Goal: Complete application form: Complete application form

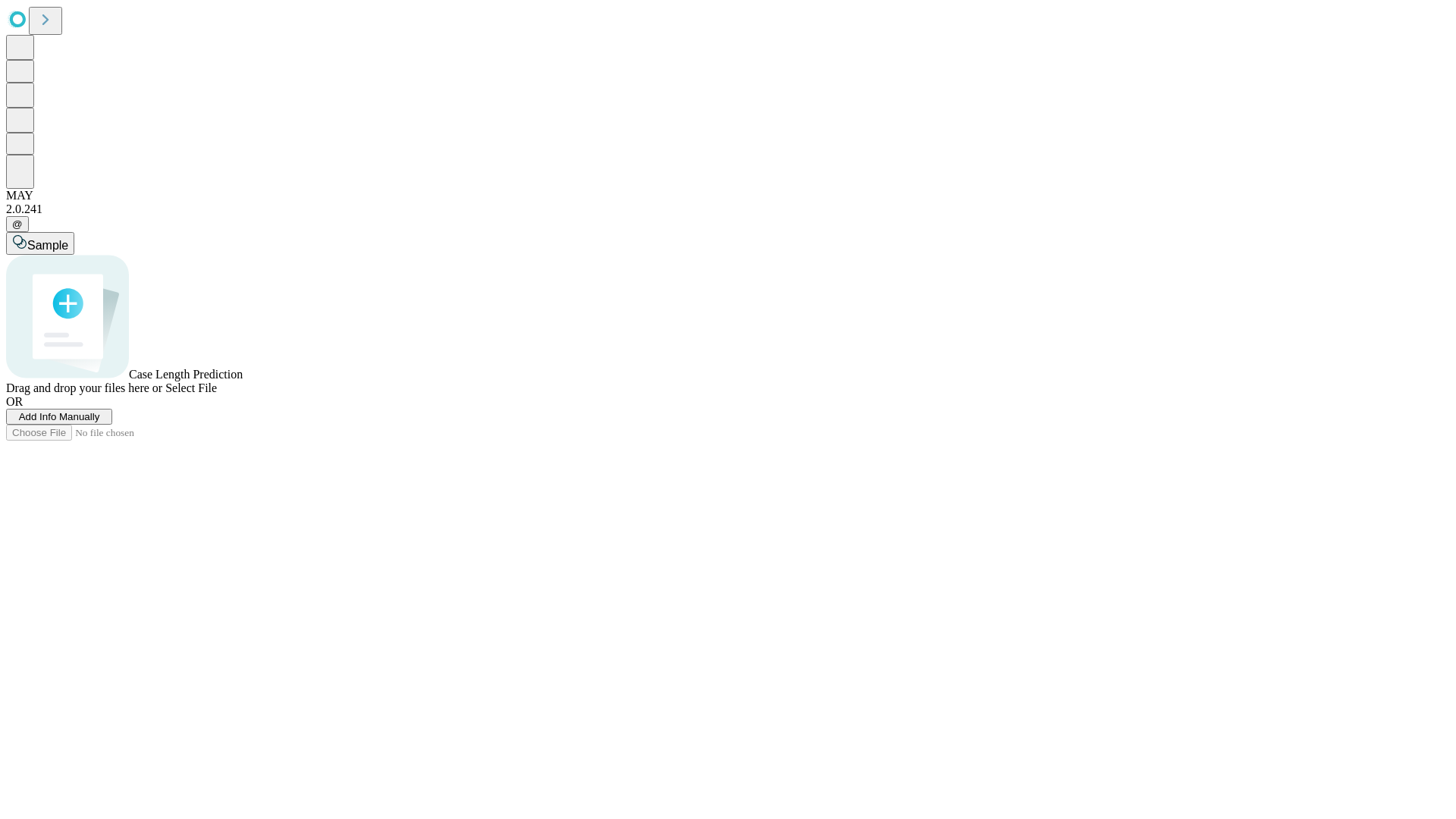
click at [100, 423] on span "Add Info Manually" at bounding box center [59, 417] width 81 height 11
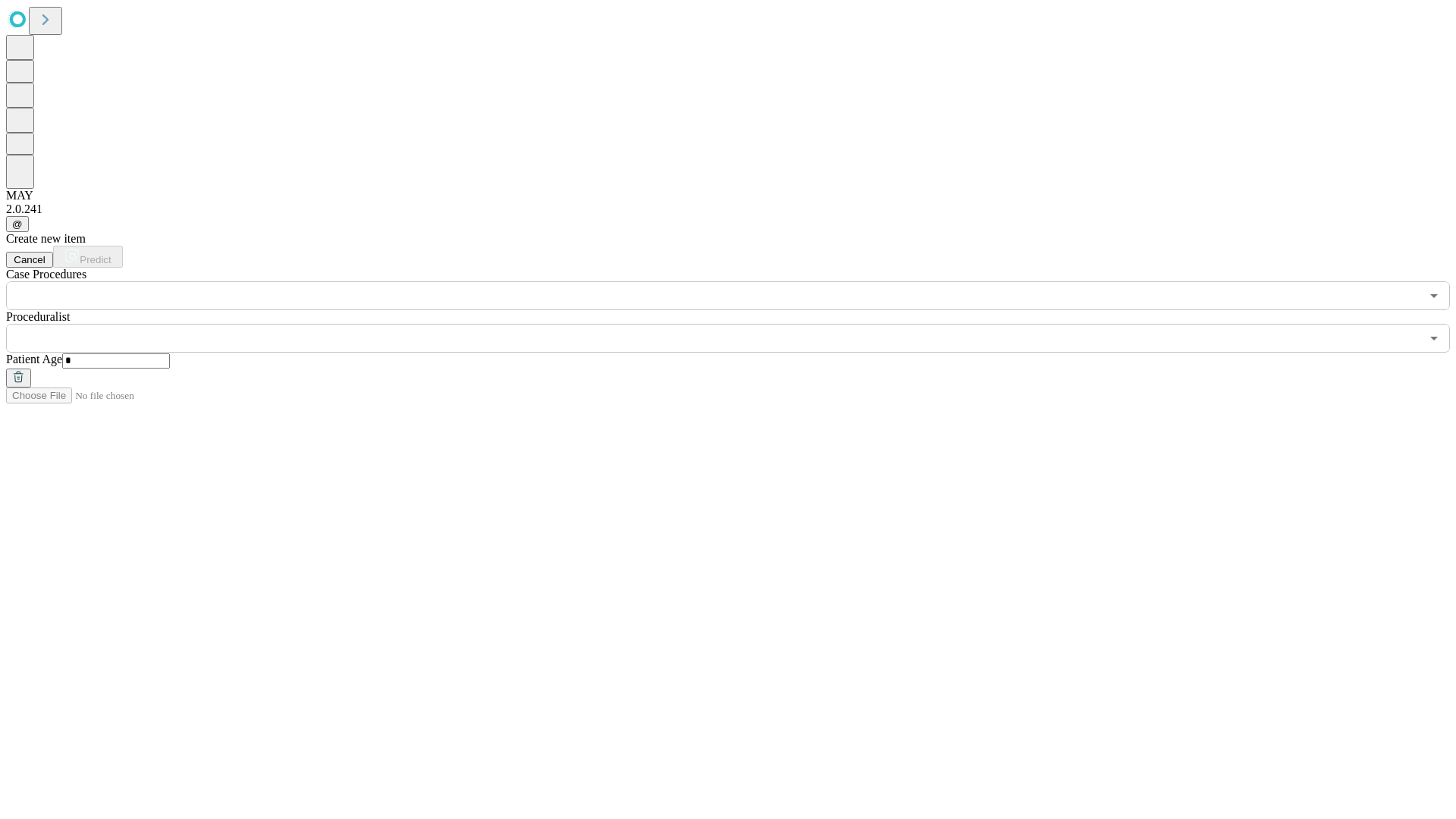
type input "*"
click at [738, 324] on input "text" at bounding box center [713, 338] width 1414 height 29
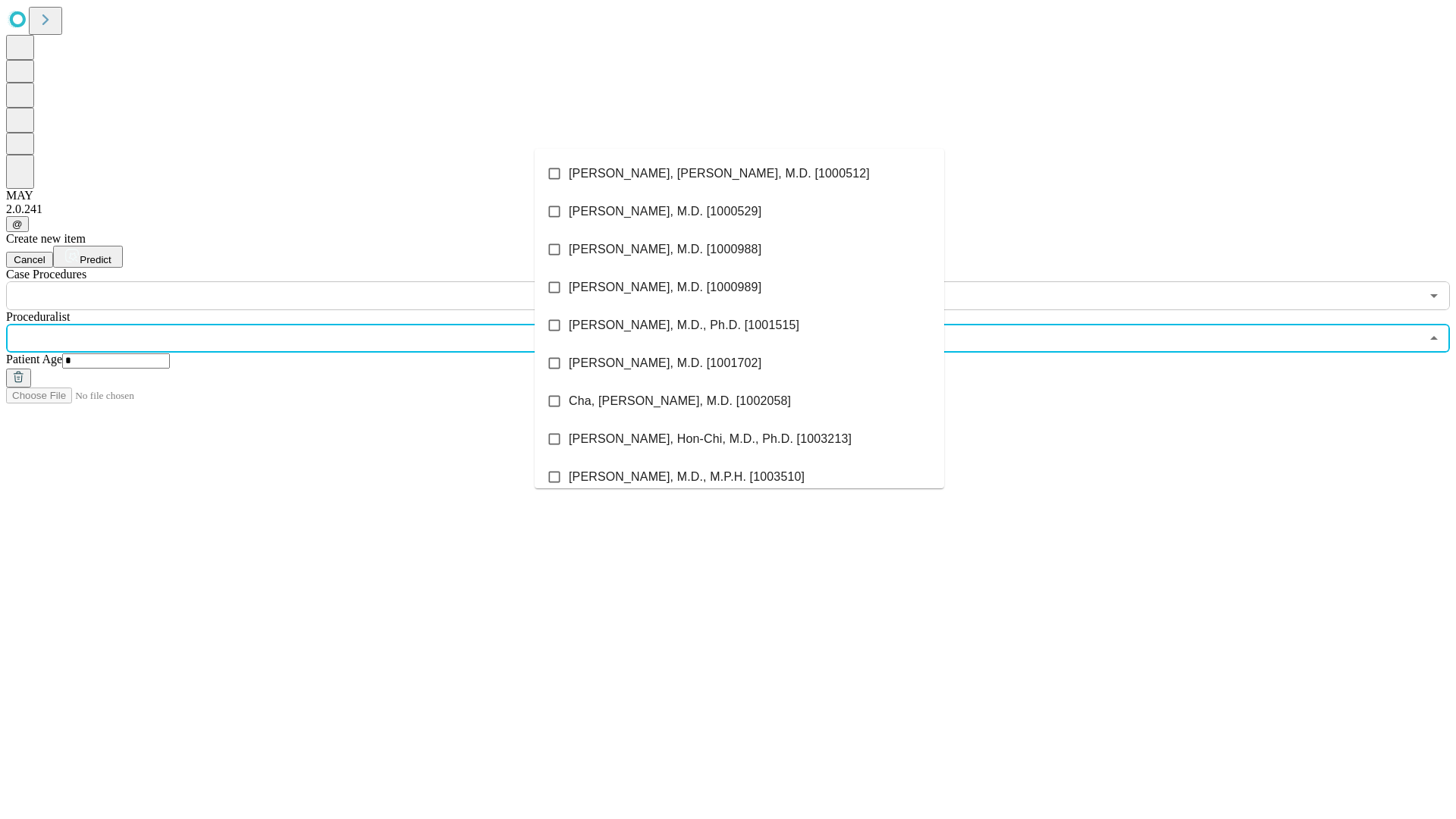
click at [739, 174] on li "[PERSON_NAME], [PERSON_NAME], M.D. [1000512]" at bounding box center [739, 174] width 409 height 38
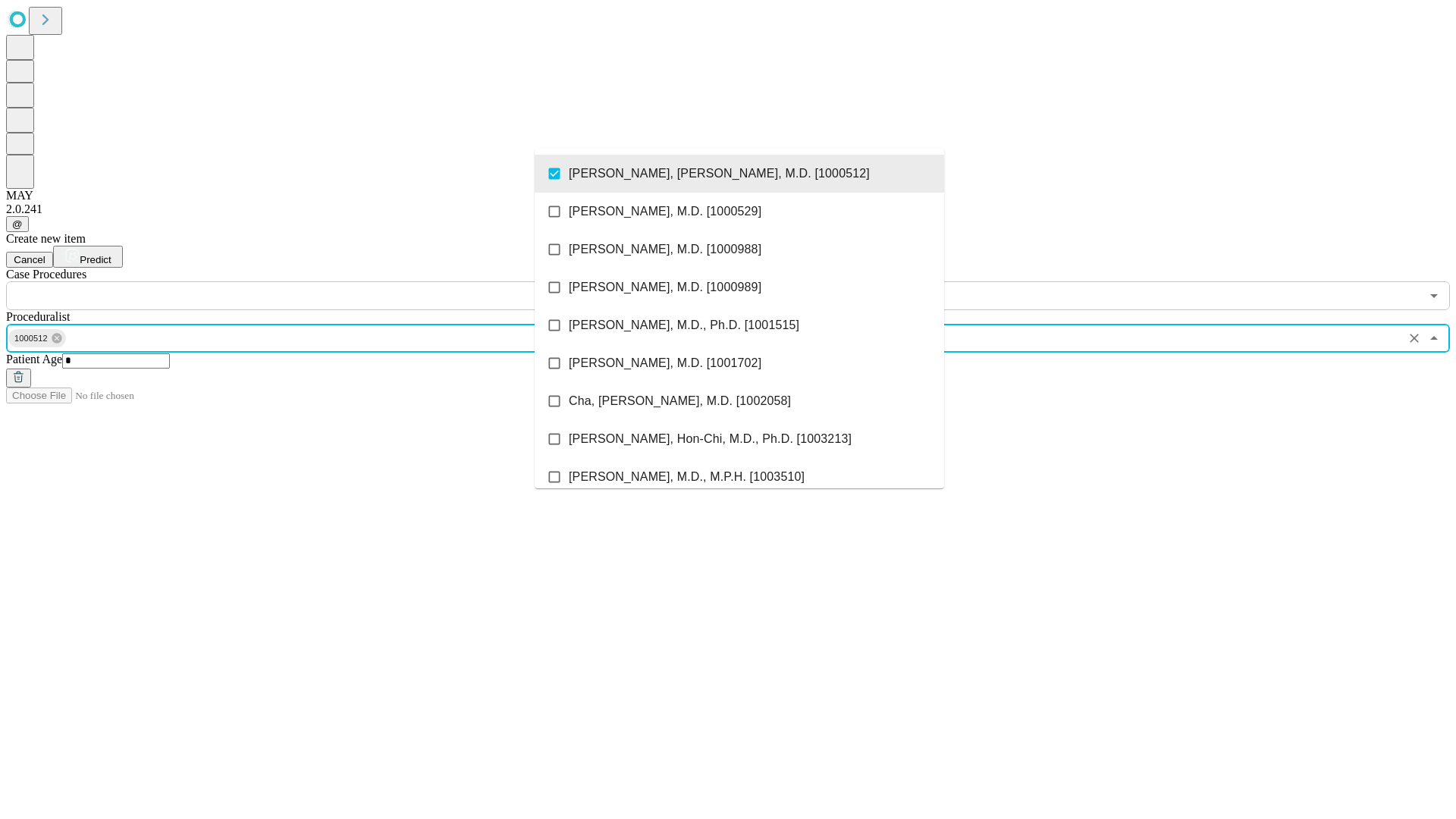
click at [318, 281] on input "text" at bounding box center [713, 295] width 1414 height 29
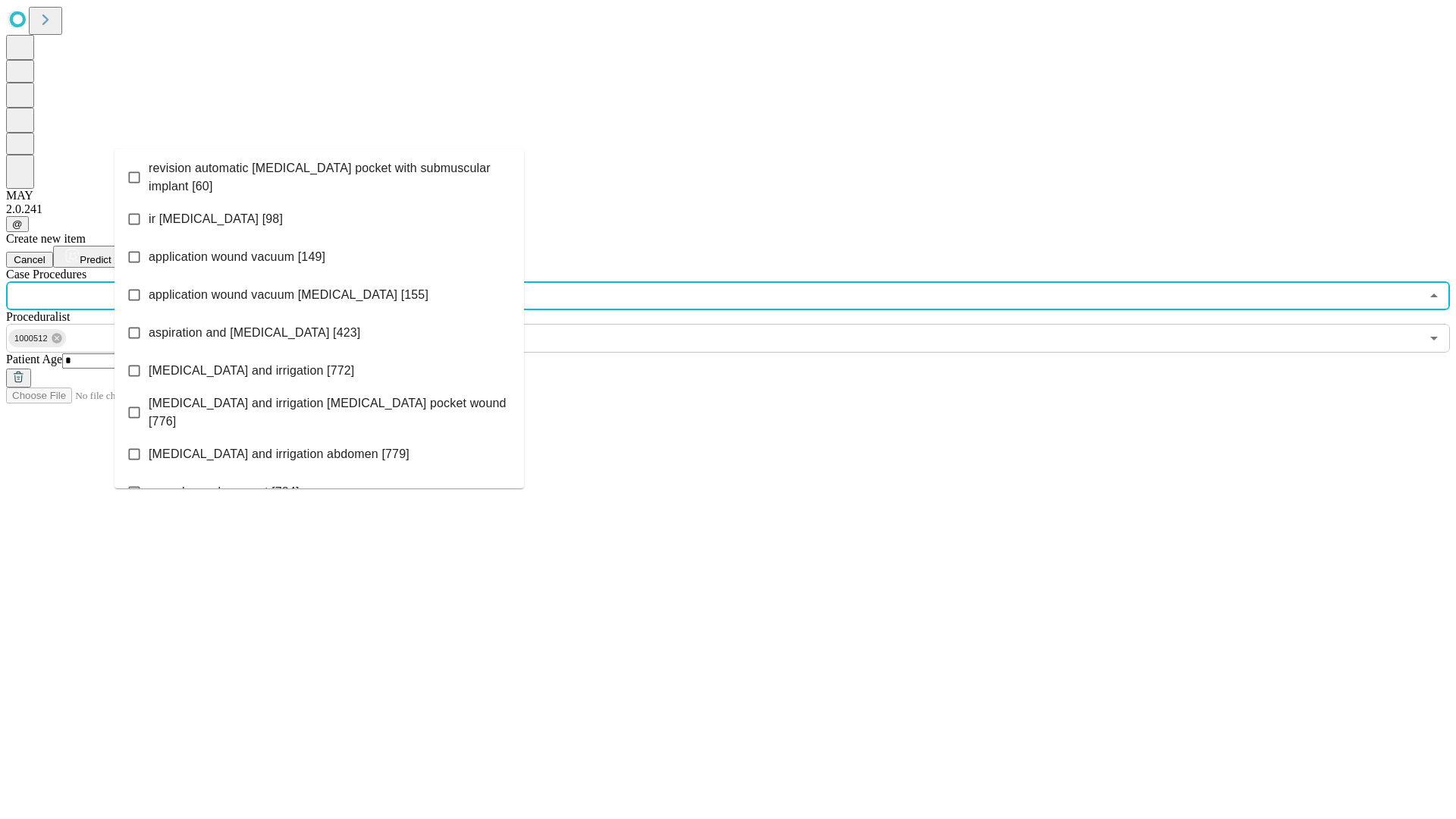
click at [319, 174] on span "revision automatic [MEDICAL_DATA] pocket with submuscular implant [60]" at bounding box center [330, 177] width 363 height 37
